Goal: Navigation & Orientation: Find specific page/section

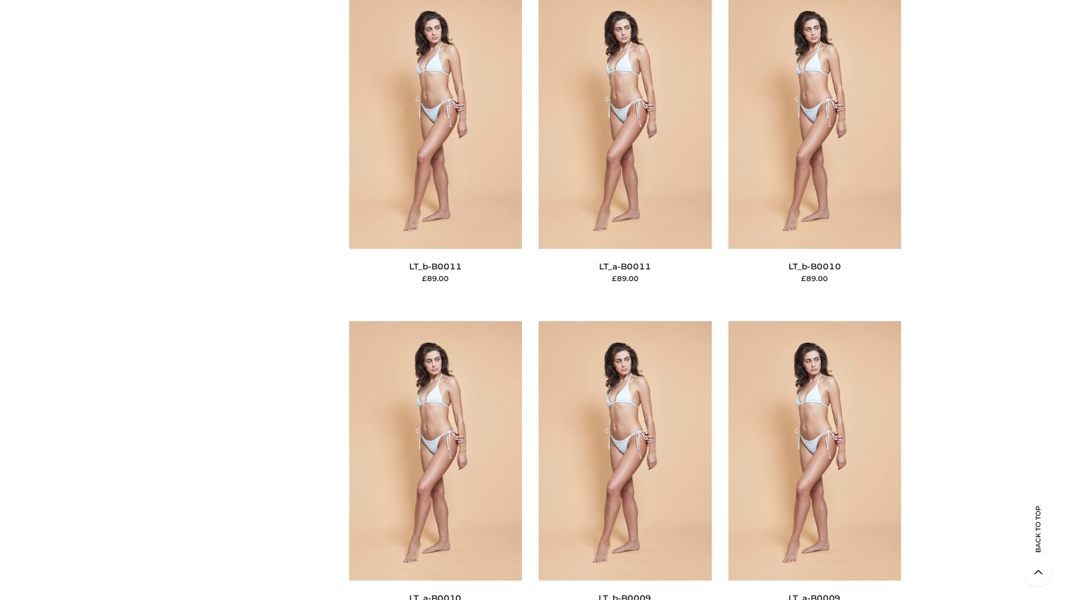
scroll to position [4986, 0]
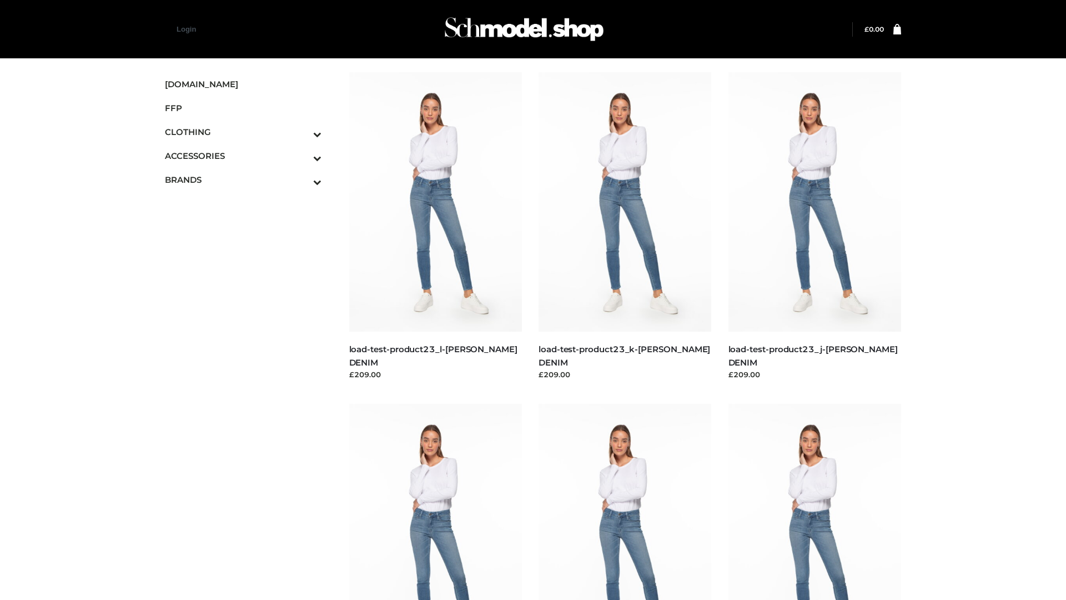
scroll to position [974, 0]
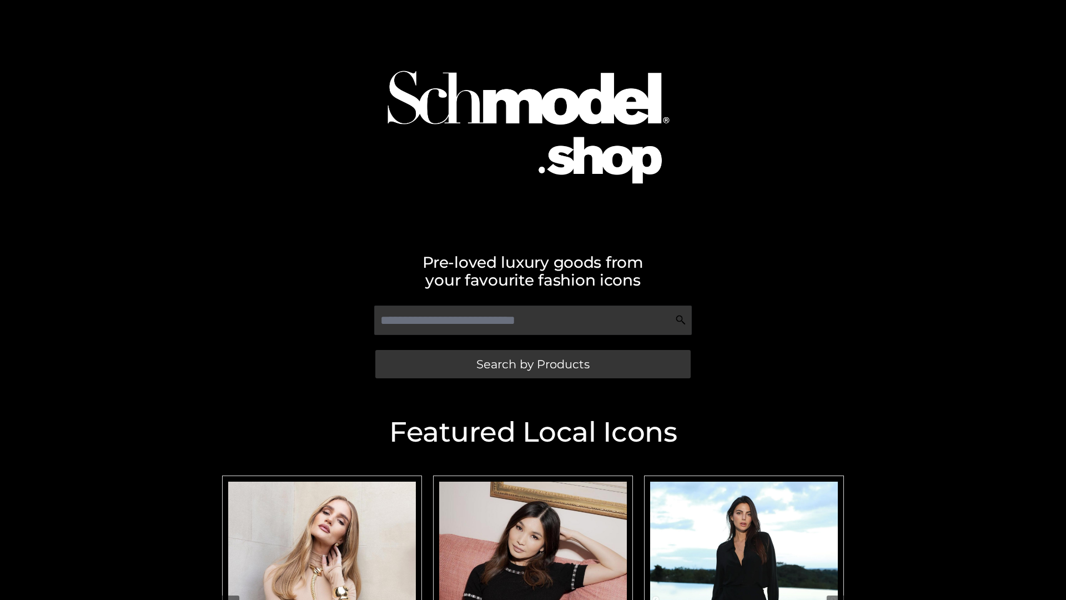
click at [532, 364] on span "Search by Products" at bounding box center [532, 364] width 113 height 12
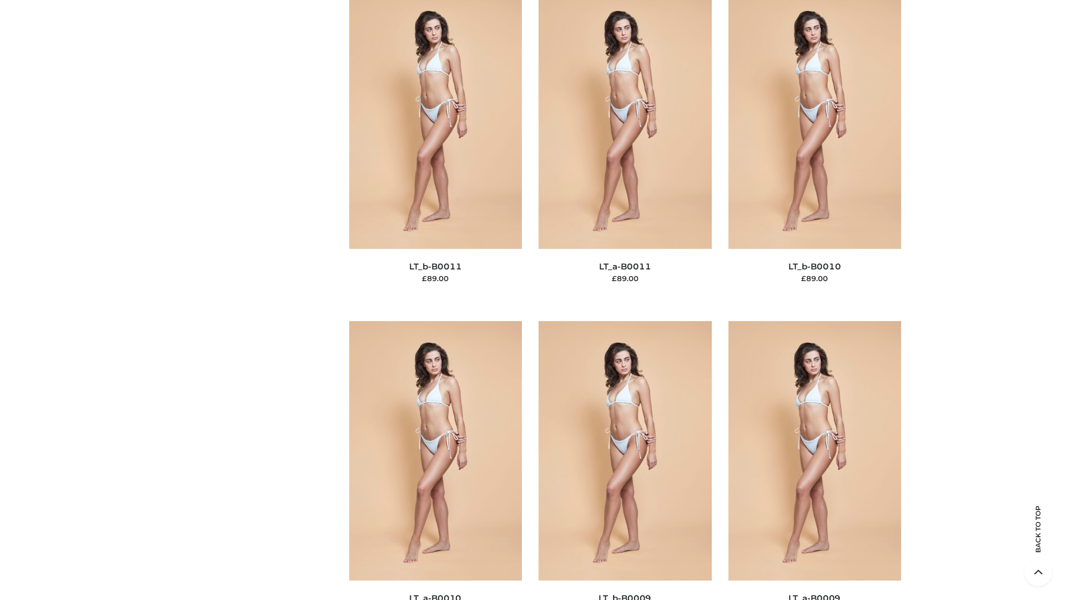
scroll to position [4986, 0]
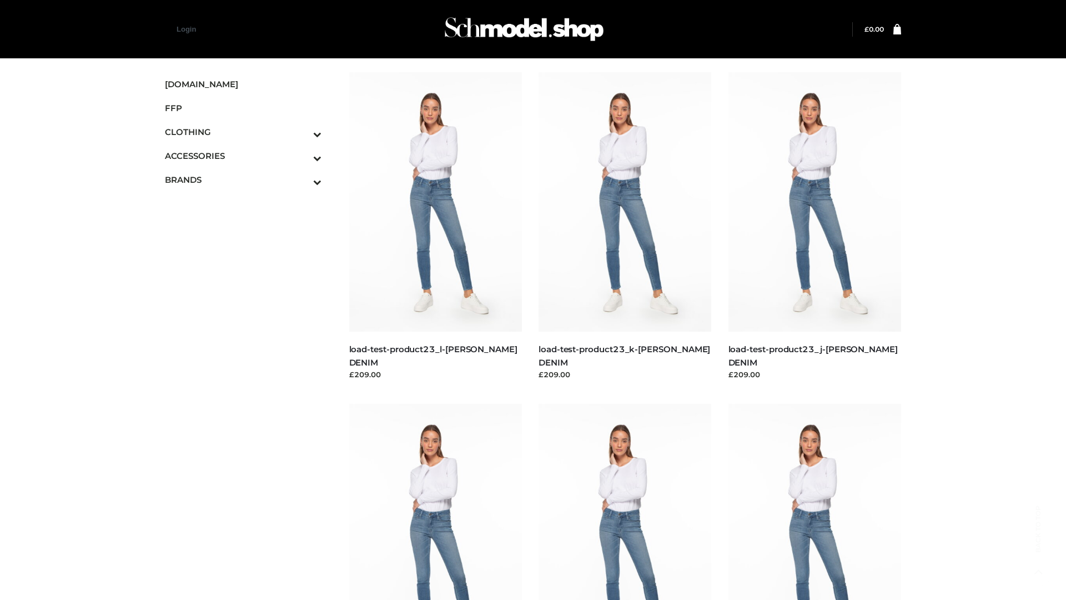
scroll to position [974, 0]
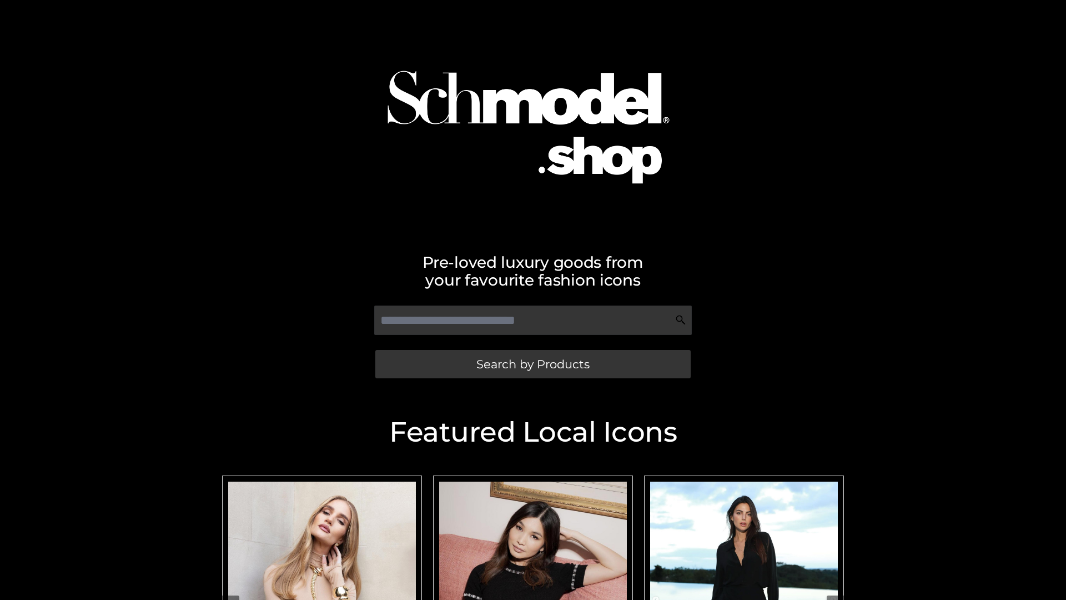
click at [532, 364] on span "Search by Products" at bounding box center [532, 364] width 113 height 12
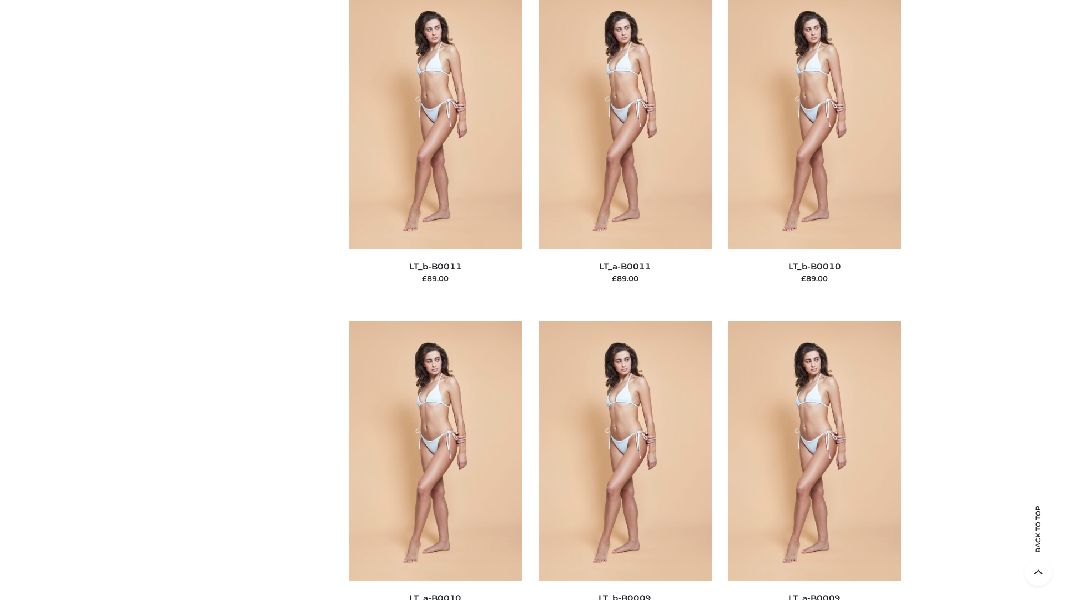
scroll to position [4986, 0]
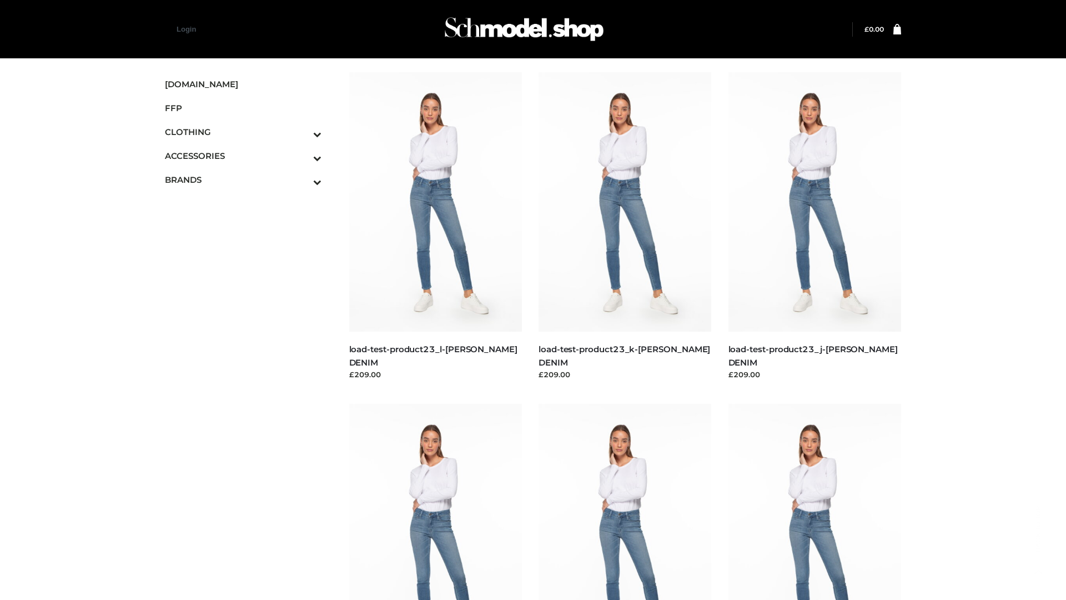
scroll to position [974, 0]
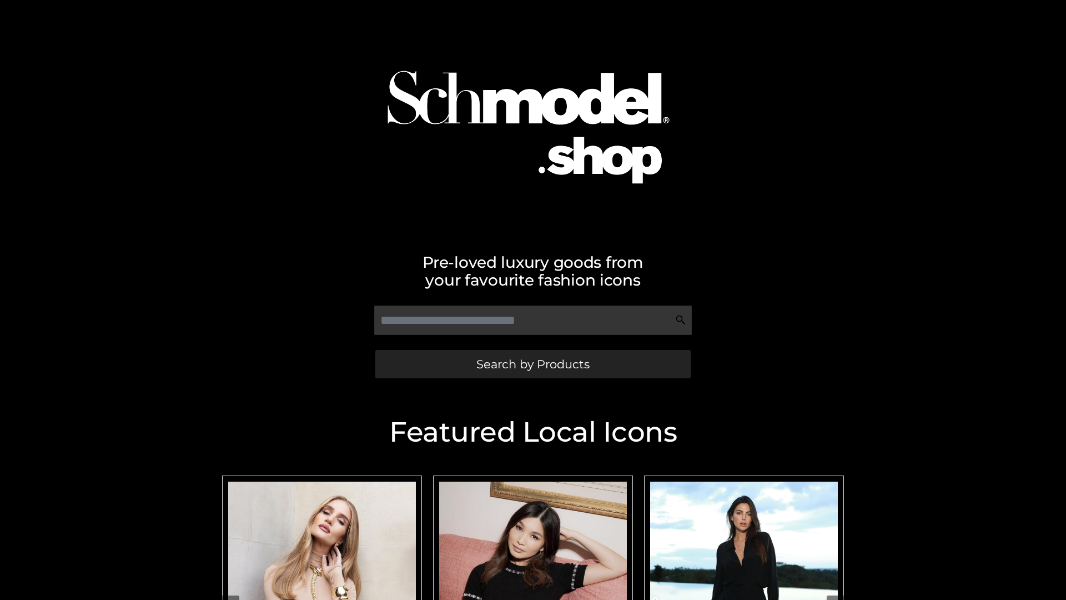
click at [532, 364] on span "Search by Products" at bounding box center [532, 364] width 113 height 12
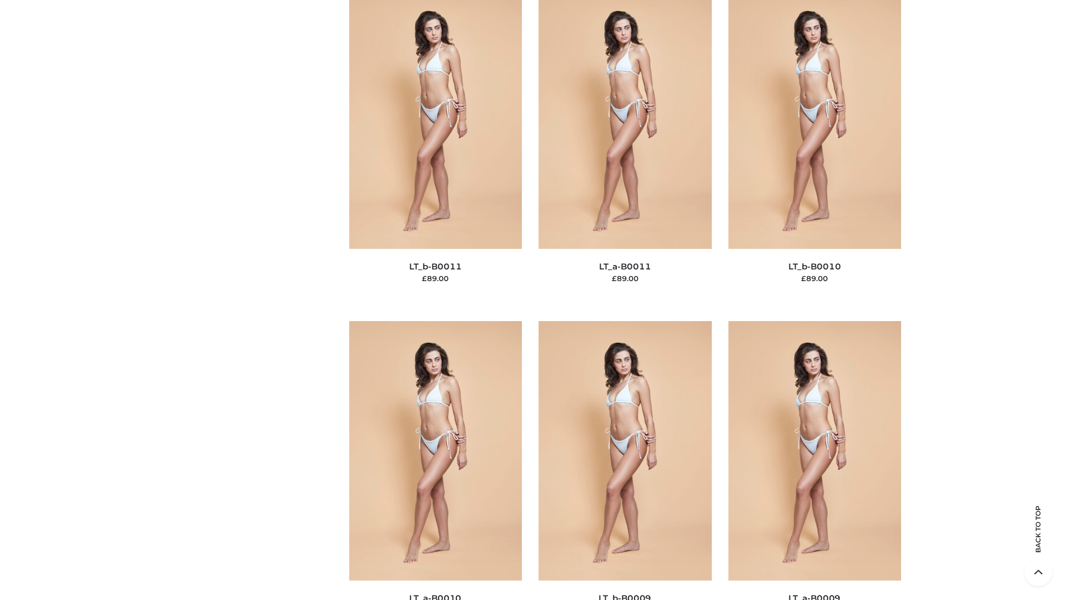
scroll to position [4986, 0]
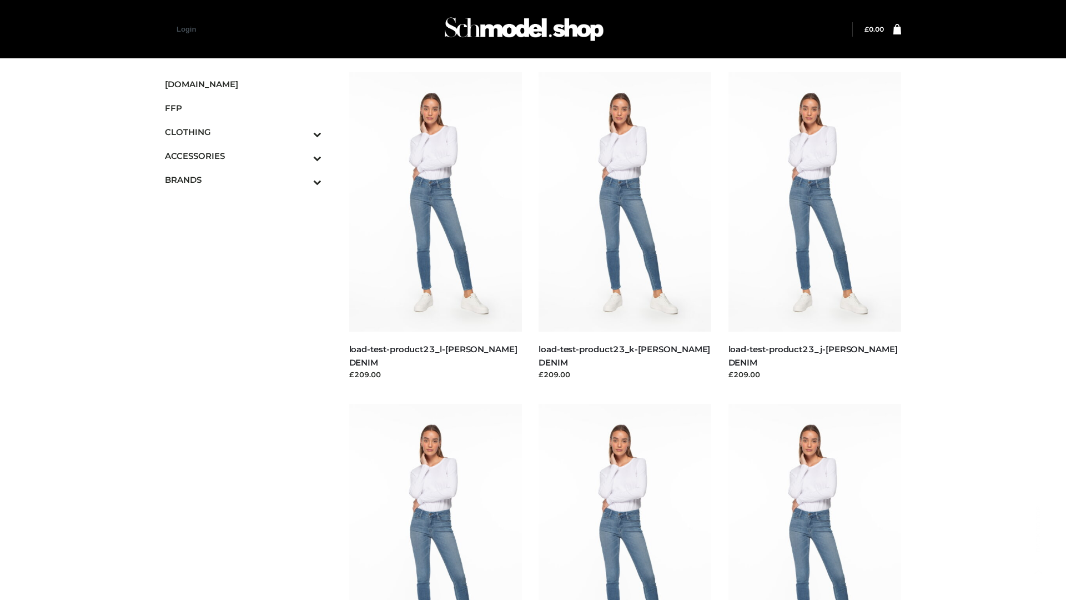
scroll to position [974, 0]
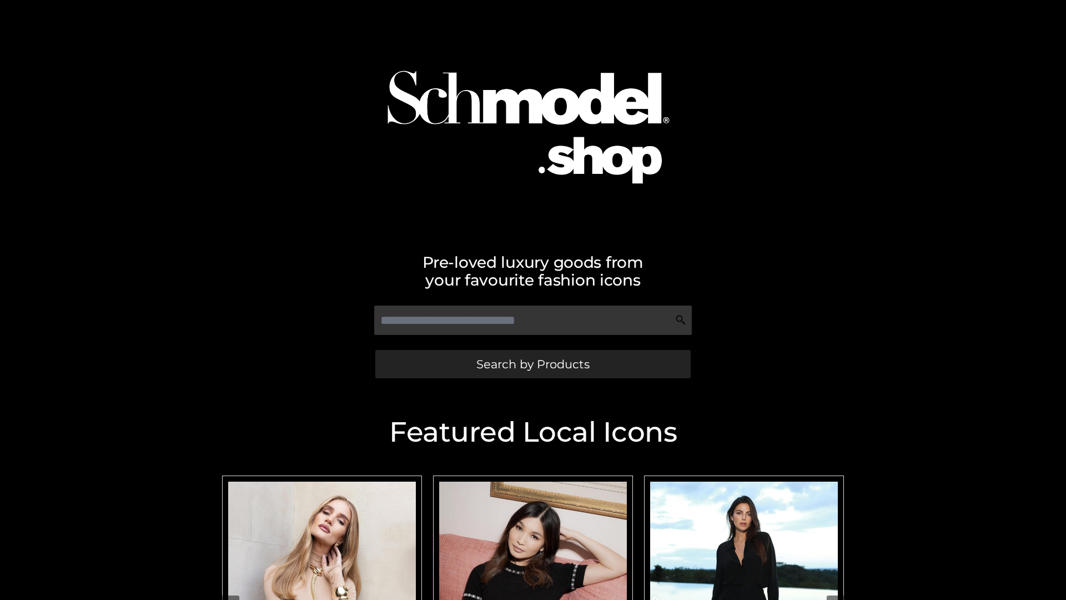
click at [532, 364] on span "Search by Products" at bounding box center [532, 364] width 113 height 12
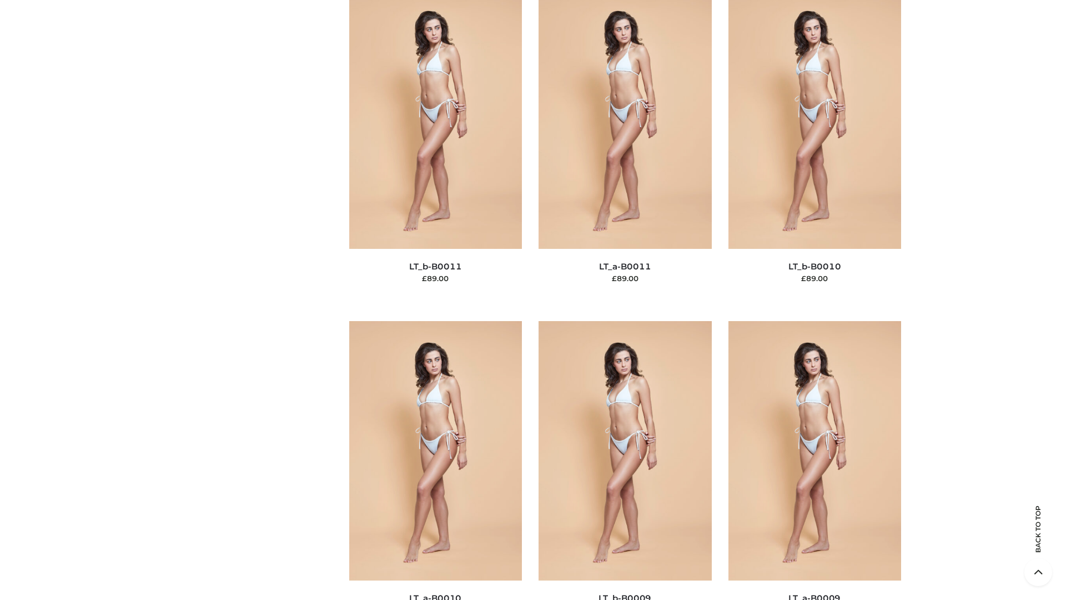
scroll to position [4986, 0]
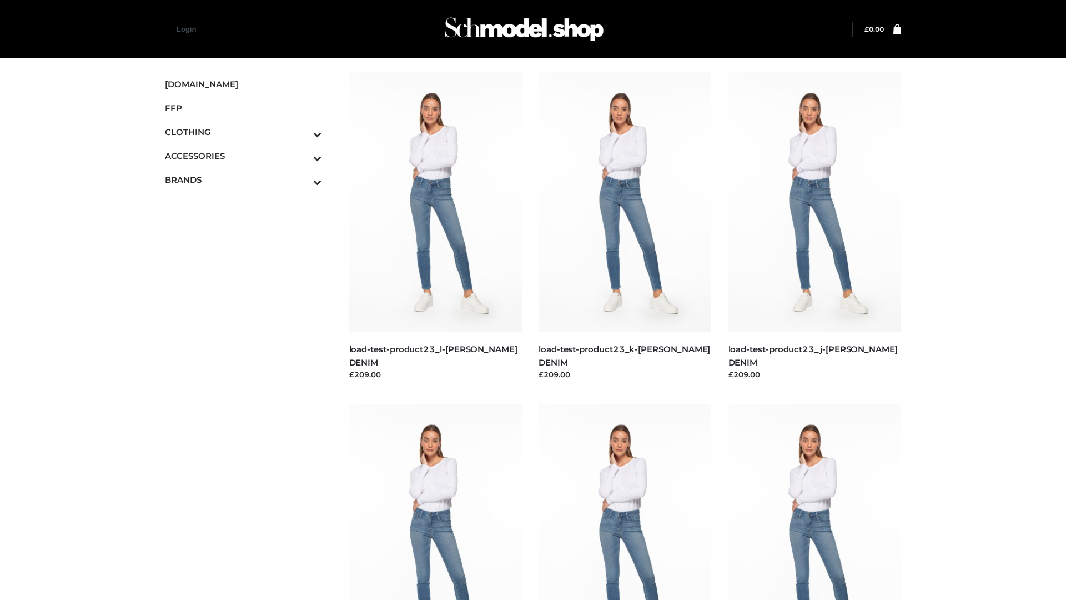
scroll to position [974, 0]
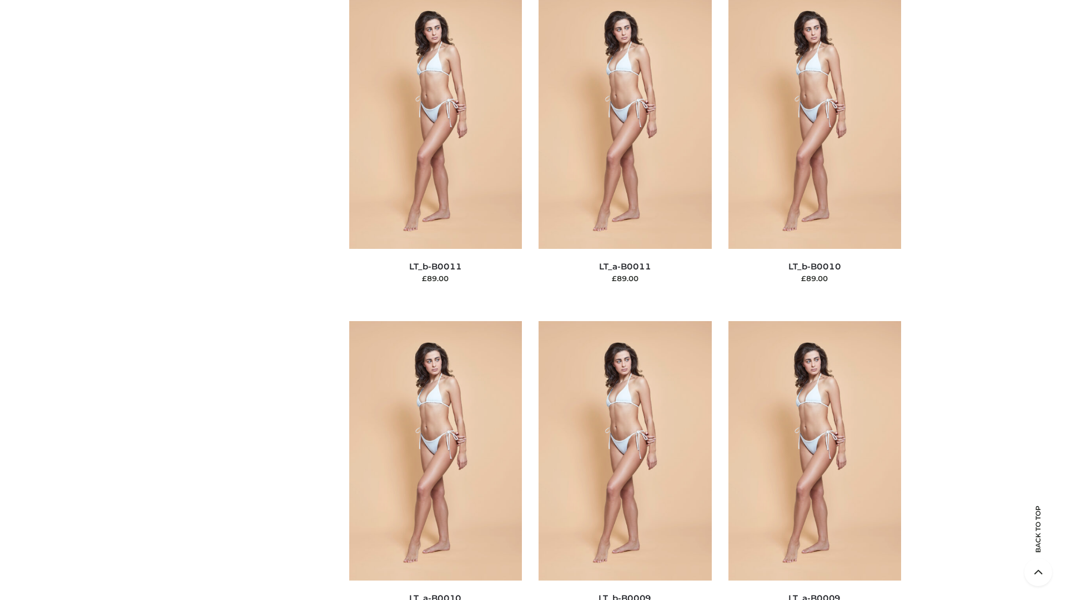
scroll to position [4986, 0]
